Goal: Transaction & Acquisition: Purchase product/service

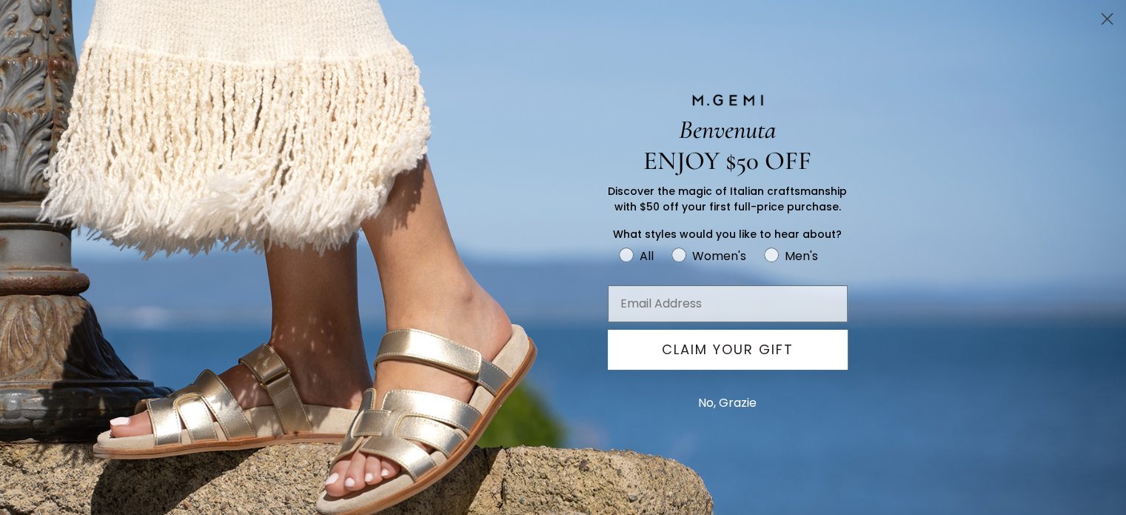
click at [737, 401] on button "No, Grazie" at bounding box center [727, 402] width 73 height 37
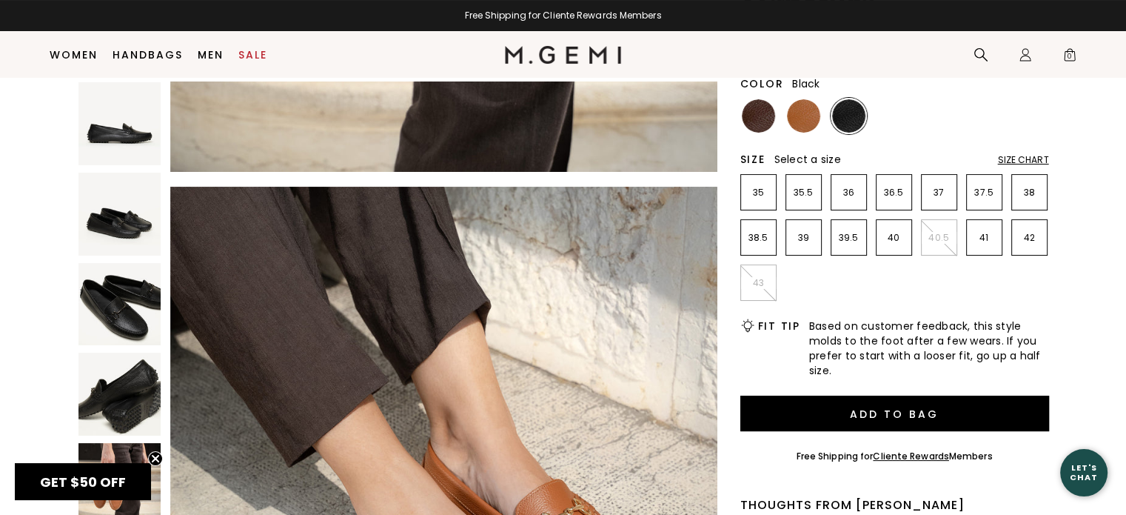
scroll to position [2765, 0]
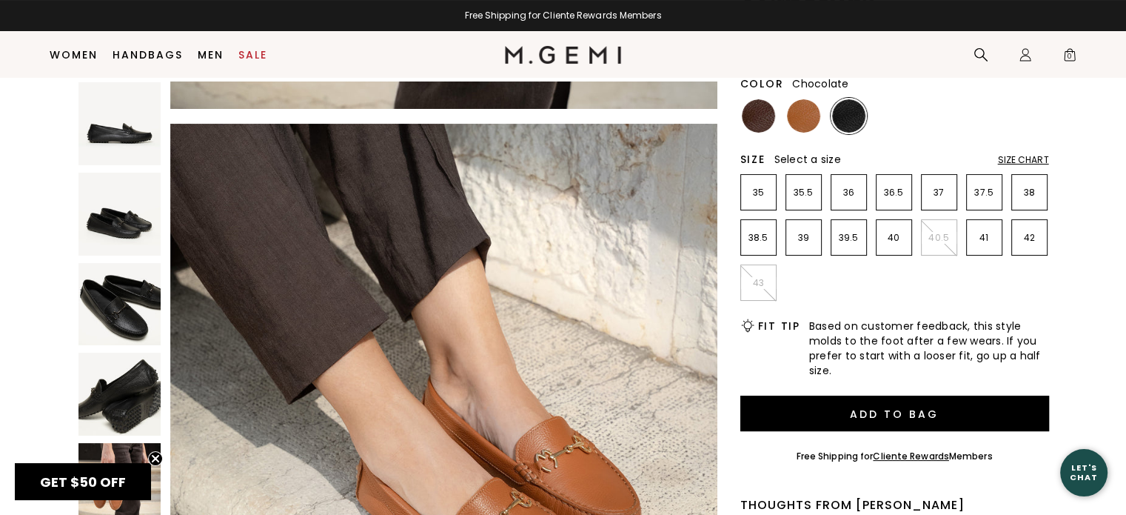
click at [760, 119] on img at bounding box center [758, 115] width 33 height 33
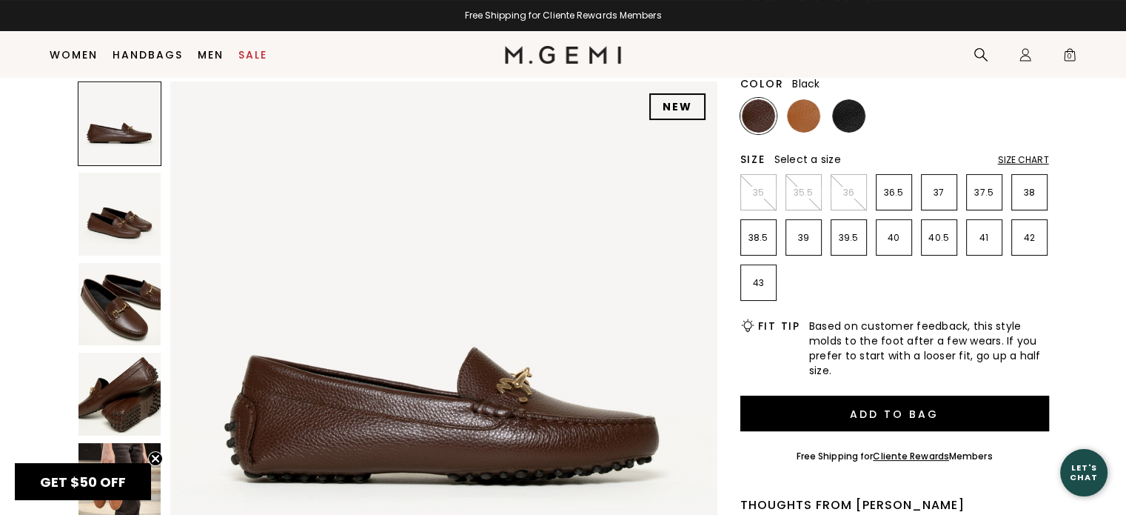
click at [862, 114] on img at bounding box center [848, 115] width 33 height 33
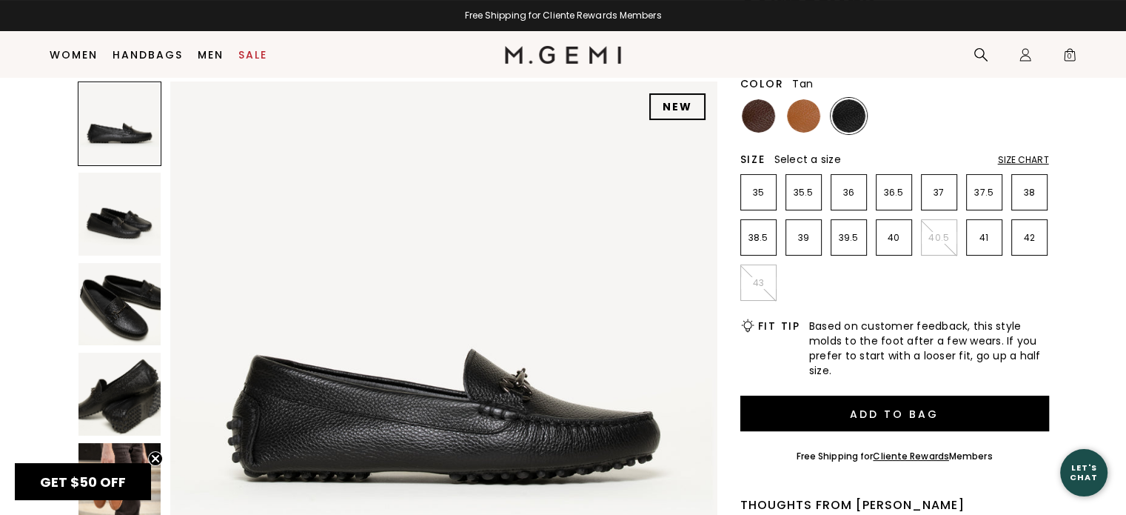
click at [797, 118] on img at bounding box center [803, 115] width 33 height 33
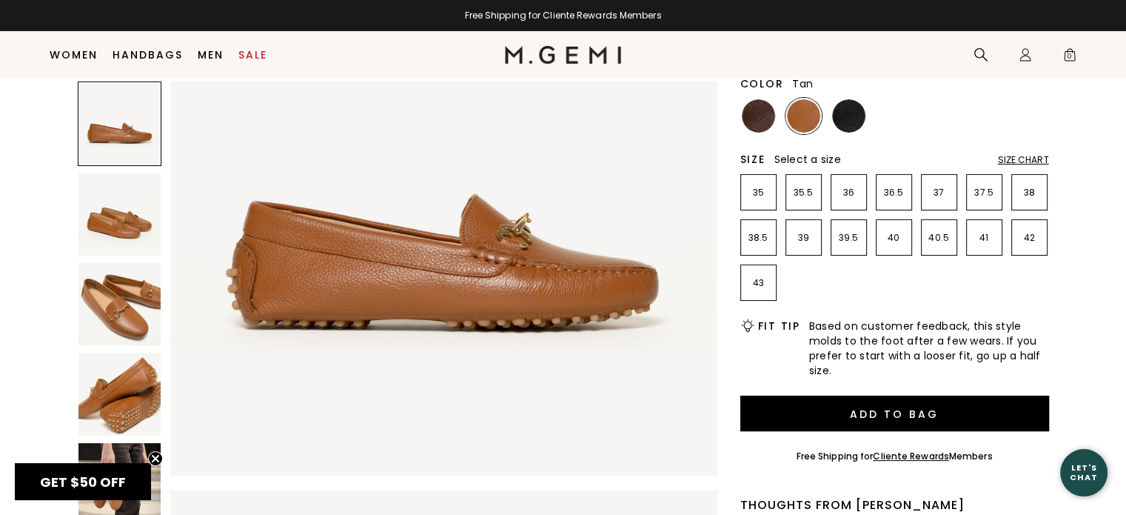
scroll to position [222, 0]
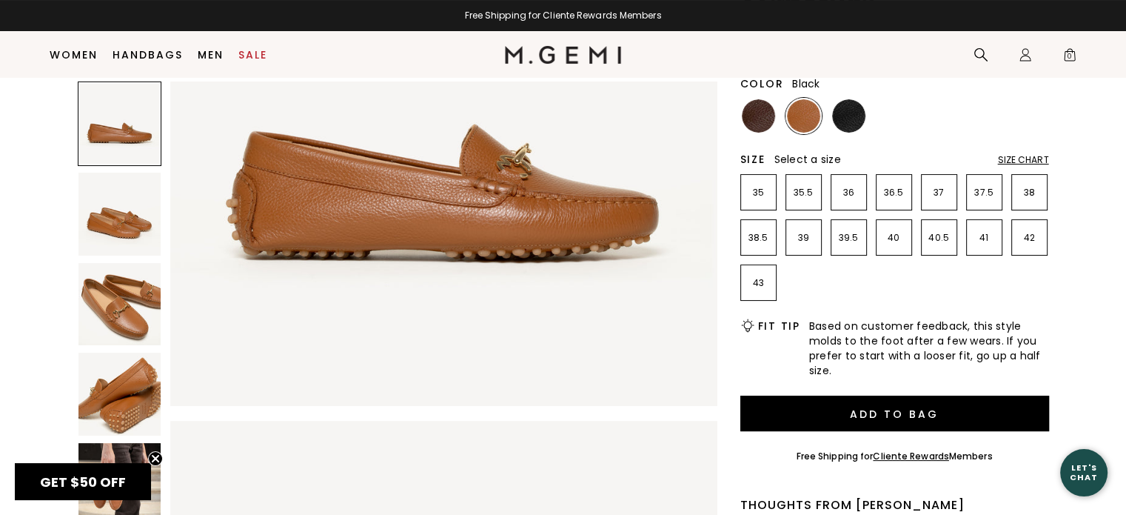
click at [850, 118] on img at bounding box center [848, 115] width 33 height 33
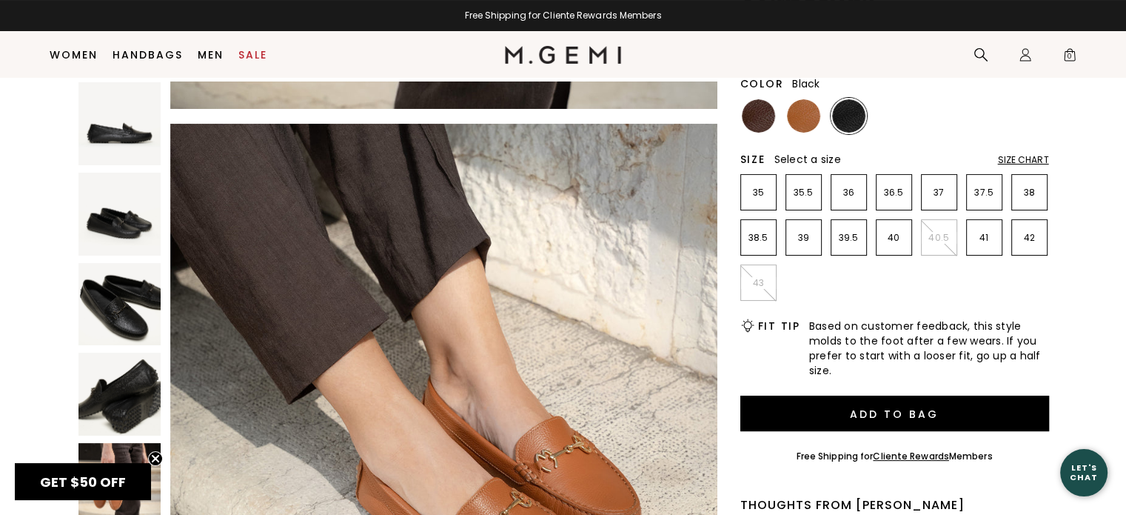
scroll to position [413, 0]
